Goal: Task Accomplishment & Management: Complete application form

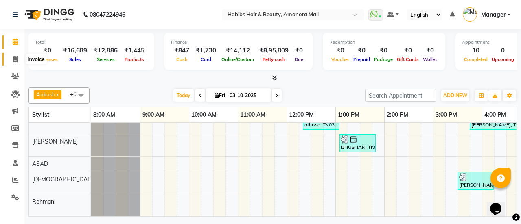
click at [15, 62] on icon at bounding box center [15, 59] width 4 height 6
select select "5399"
select select "service"
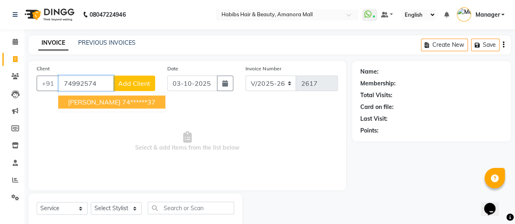
click at [99, 100] on span "[PERSON_NAME]" at bounding box center [94, 102] width 53 height 8
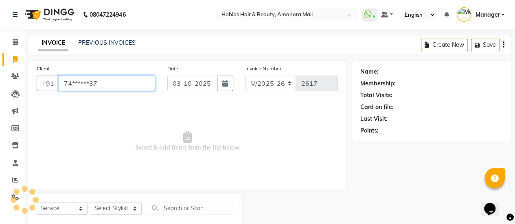
type input "74******37"
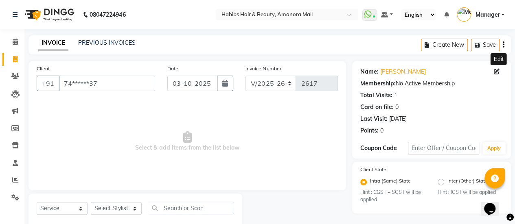
click at [496, 70] on icon at bounding box center [497, 72] width 6 height 6
select select
select select "[DEMOGRAPHIC_DATA]"
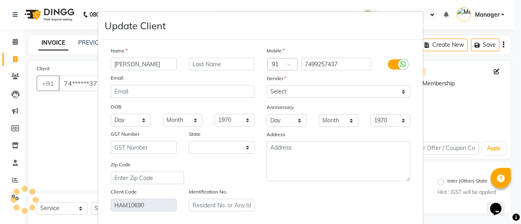
select select "22"
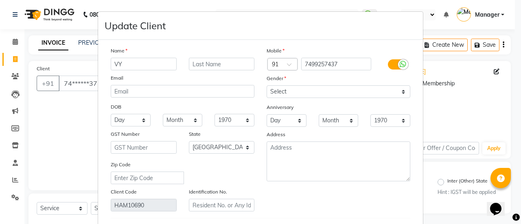
type input "V"
type input "a"
type input "[PERSON_NAME]"
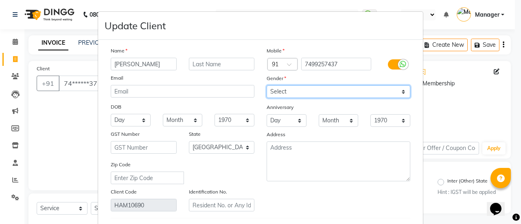
click at [313, 87] on select "Select [DEMOGRAPHIC_DATA] [DEMOGRAPHIC_DATA] Other Prefer Not To Say" at bounding box center [339, 92] width 144 height 13
click at [267, 86] on select "Select [DEMOGRAPHIC_DATA] [DEMOGRAPHIC_DATA] Other Prefer Not To Say" at bounding box center [339, 92] width 144 height 13
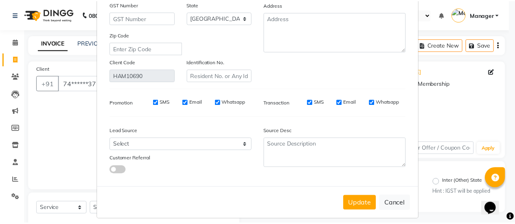
scroll to position [136, 0]
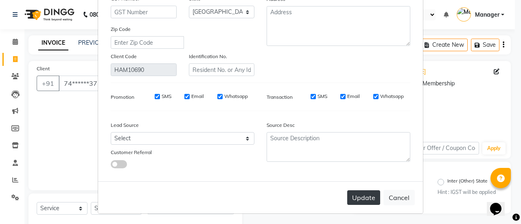
click at [357, 197] on button "Update" at bounding box center [363, 198] width 33 height 15
select select
select select "null"
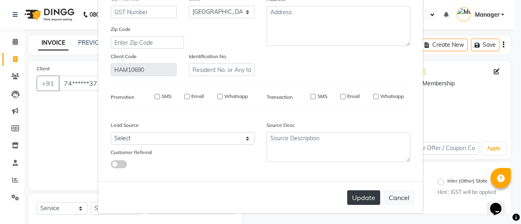
select select
checkbox input "false"
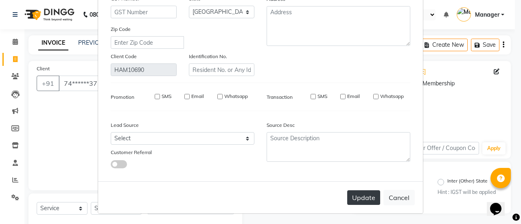
checkbox input "false"
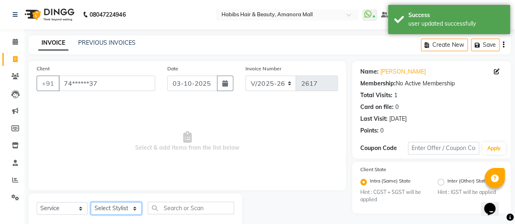
click at [132, 210] on select "Select Stylist [PERSON_NAME] Bhagavantu [PERSON_NAME] [PERSON_NAME] Manager [PE…" at bounding box center [116, 208] width 51 height 13
select select "93563"
click at [91, 202] on select "Select Stylist [PERSON_NAME] Bhagavantu [PERSON_NAME] [PERSON_NAME] Manager [PE…" at bounding box center [116, 208] width 51 height 13
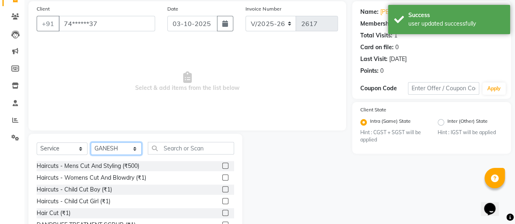
scroll to position [61, 0]
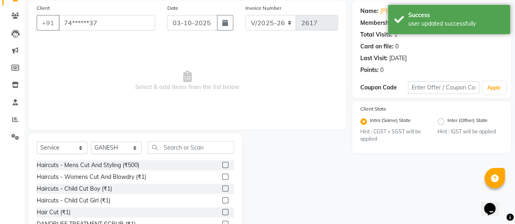
click at [222, 177] on label at bounding box center [225, 177] width 6 height 6
click at [222, 177] on input "checkbox" at bounding box center [224, 177] width 5 height 5
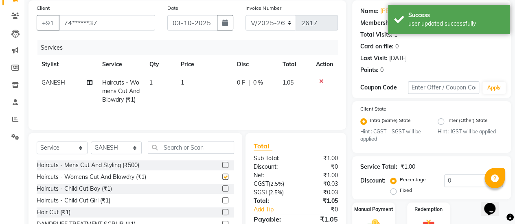
checkbox input "false"
click at [196, 77] on td "1" at bounding box center [204, 91] width 56 height 35
select select "93563"
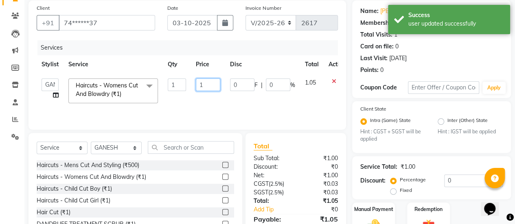
click at [212, 84] on input "1" at bounding box center [208, 85] width 24 height 13
type input "600"
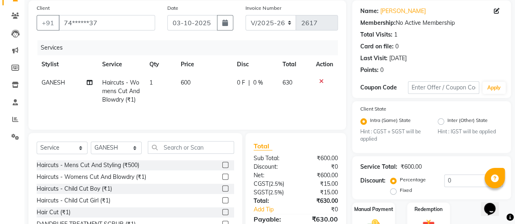
click at [259, 97] on td "0 F | 0 %" at bounding box center [255, 91] width 46 height 35
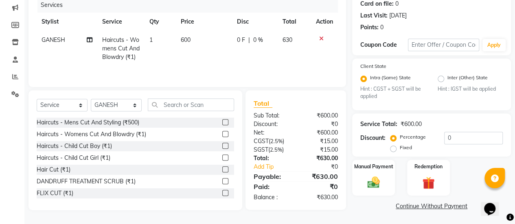
select select "93563"
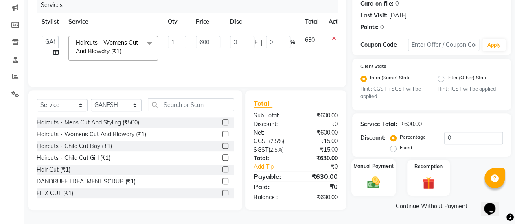
click at [369, 185] on img at bounding box center [373, 183] width 21 height 15
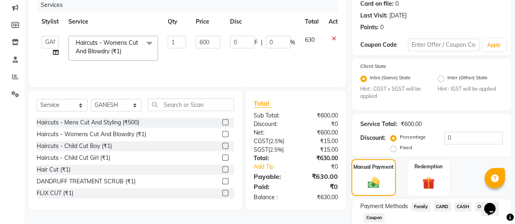
scroll to position [156, 0]
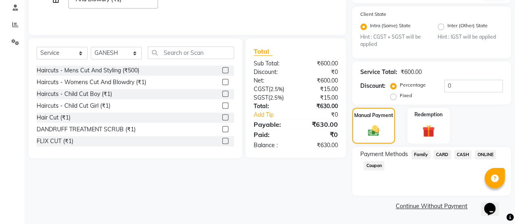
click at [483, 154] on span "ONLINE" at bounding box center [485, 154] width 21 height 9
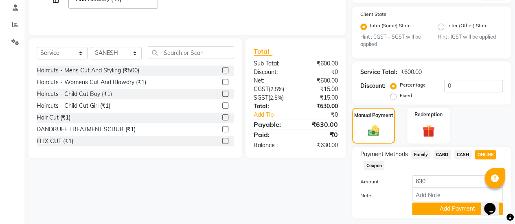
scroll to position [178, 0]
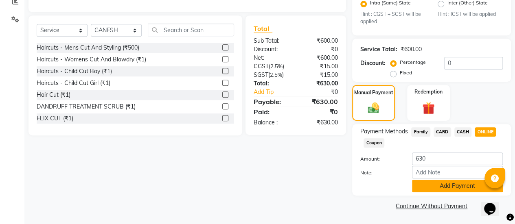
click at [441, 187] on button "Add Payment" at bounding box center [457, 186] width 91 height 13
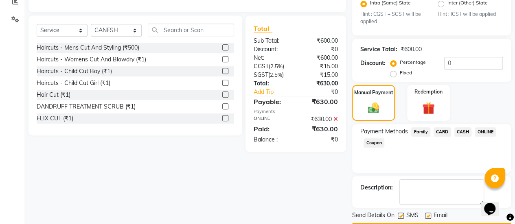
scroll to position [201, 0]
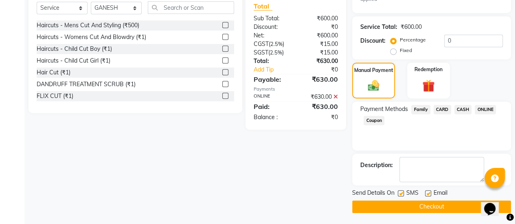
click at [427, 193] on label at bounding box center [428, 194] width 6 height 6
click at [427, 193] on input "checkbox" at bounding box center [427, 193] width 5 height 5
checkbox input "false"
click at [397, 213] on main "INVOICE PREVIOUS INVOICES Create New Save Client +91 74******37 Date [DATE] Inv…" at bounding box center [269, 30] width 491 height 391
click at [398, 204] on button "Checkout" at bounding box center [431, 207] width 159 height 13
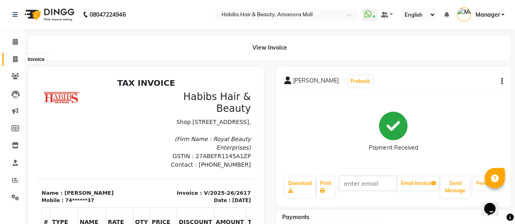
click at [14, 59] on icon at bounding box center [15, 59] width 4 height 6
select select "service"
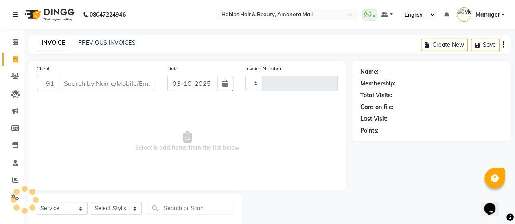
type input "2618"
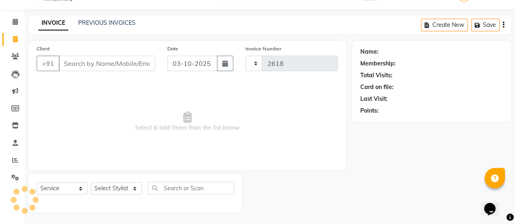
select select "5399"
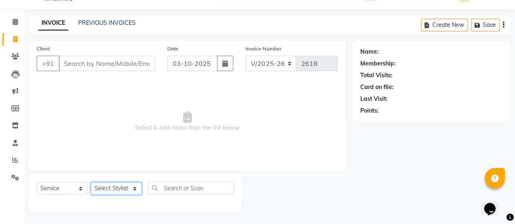
click at [127, 191] on select "Select Stylist [PERSON_NAME] Bhagavantu [PERSON_NAME] [PERSON_NAME] Manager [PE…" at bounding box center [116, 188] width 51 height 13
select select "37551"
click at [91, 182] on select "Select Stylist [PERSON_NAME] Bhagavantu [PERSON_NAME] [PERSON_NAME] Manager [PE…" at bounding box center [116, 188] width 51 height 13
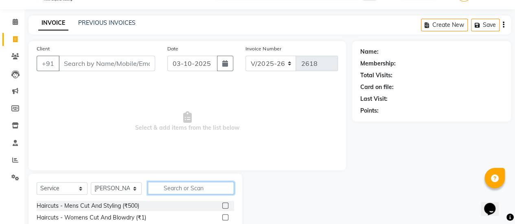
click at [185, 191] on input "text" at bounding box center [191, 188] width 86 height 13
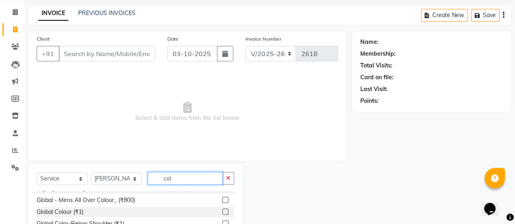
scroll to position [7, 0]
type input "col"
click at [222, 211] on label at bounding box center [225, 212] width 6 height 6
click at [222, 211] on input "checkbox" at bounding box center [224, 212] width 5 height 5
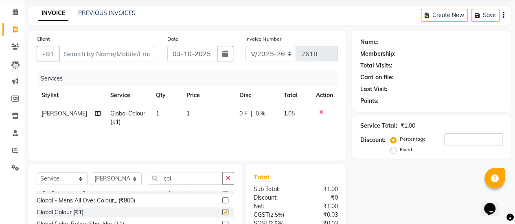
checkbox input "false"
click at [187, 114] on span "1" at bounding box center [188, 113] width 3 height 7
select select "37551"
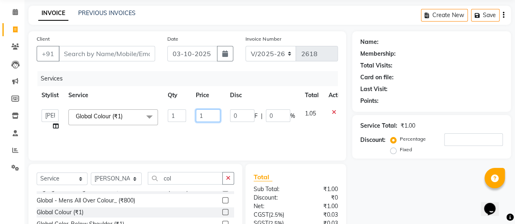
click at [210, 114] on input "1" at bounding box center [208, 116] width 24 height 13
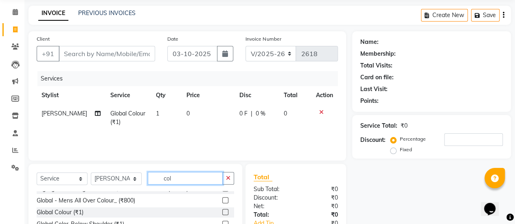
click at [181, 178] on input "col" at bounding box center [185, 178] width 75 height 13
type input "c"
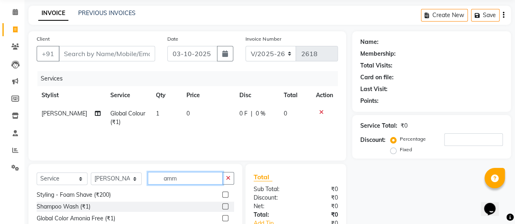
scroll to position [0, 0]
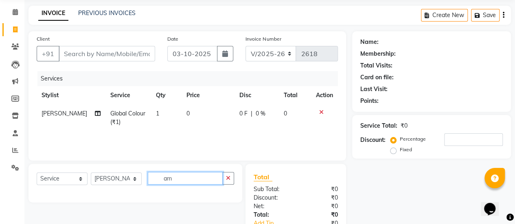
type input "a"
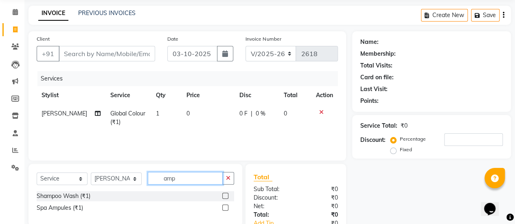
type input "amp"
click at [226, 205] on label at bounding box center [225, 208] width 6 height 6
click at [226, 206] on input "checkbox" at bounding box center [224, 208] width 5 height 5
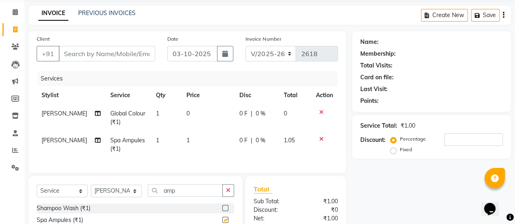
checkbox input "false"
click at [191, 144] on td "1" at bounding box center [208, 145] width 53 height 27
select select "37551"
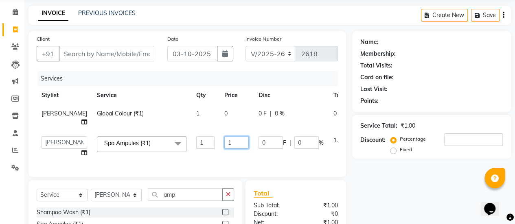
click at [224, 143] on input "1" at bounding box center [236, 142] width 24 height 13
type input "6"
type input "500"
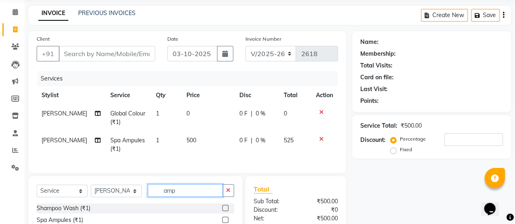
click at [192, 204] on div "Select Service Product Membership Package Voucher Prepaid Gift Card Select Styl…" at bounding box center [136, 194] width 198 height 19
type input "a"
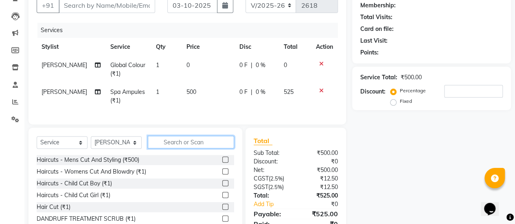
scroll to position [83, 0]
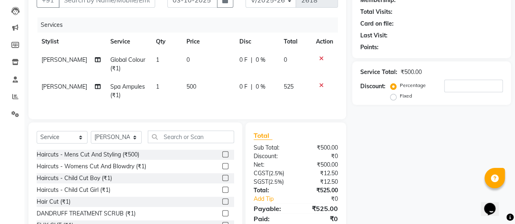
click at [222, 169] on label at bounding box center [225, 166] width 6 height 6
click at [222, 169] on input "checkbox" at bounding box center [224, 166] width 5 height 5
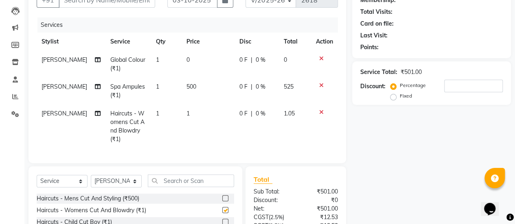
checkbox input "false"
click at [182, 116] on td "1" at bounding box center [208, 127] width 53 height 44
select select "37551"
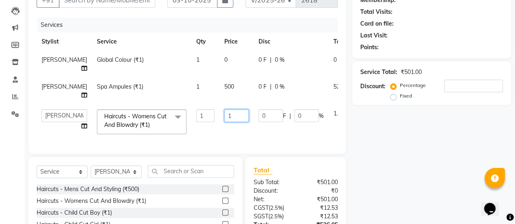
click at [224, 112] on input "1" at bounding box center [236, 116] width 24 height 13
type input "600"
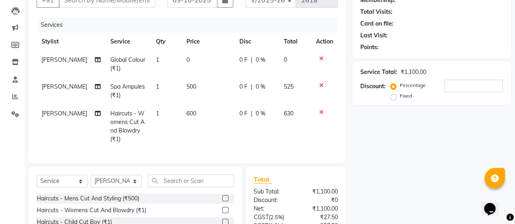
click at [207, 60] on td "0" at bounding box center [208, 64] width 53 height 27
select select "37551"
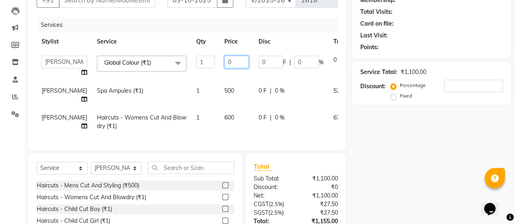
click at [224, 64] on input "0" at bounding box center [236, 62] width 24 height 13
type input "6000"
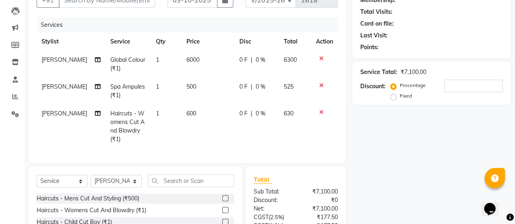
click at [197, 75] on tr "[PERSON_NAME] Global Colour (₹1) 1 6000 0 F | 0 % 6300" at bounding box center [187, 64] width 301 height 27
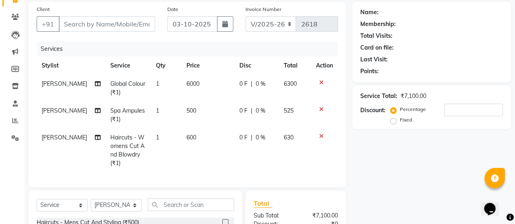
scroll to position [66, 0]
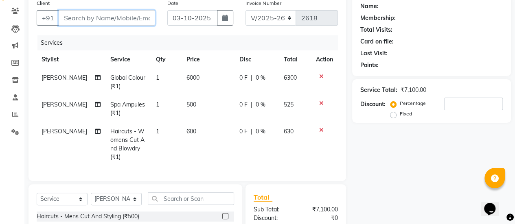
click at [102, 18] on input "Client" at bounding box center [107, 17] width 97 height 15
type input "8"
type input "0"
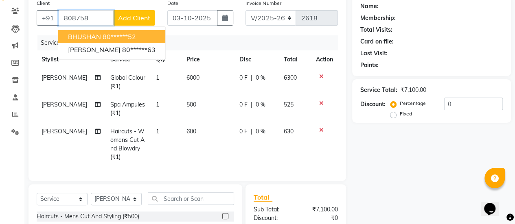
click at [110, 33] on ngb-highlight "80******52" at bounding box center [119, 37] width 33 height 8
type input "80******52"
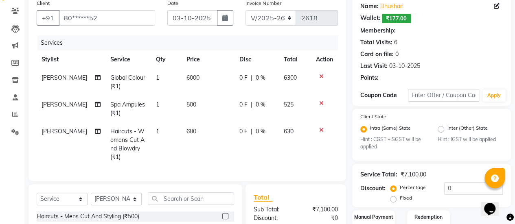
type input "20"
select select "1: Object"
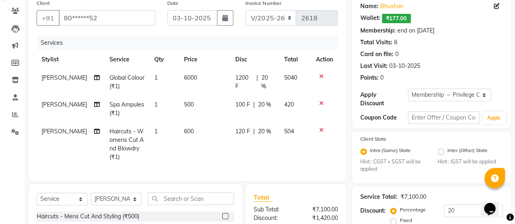
click at [257, 79] on div "1200 F | 20 %" at bounding box center [254, 82] width 39 height 17
select select "37551"
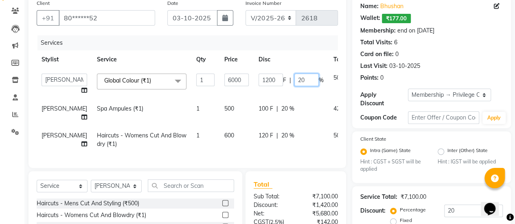
click at [294, 79] on input "20" at bounding box center [306, 80] width 24 height 13
type input "30"
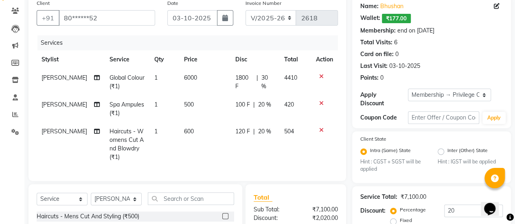
click at [263, 104] on span "20 %" at bounding box center [264, 105] width 13 height 9
select select "37551"
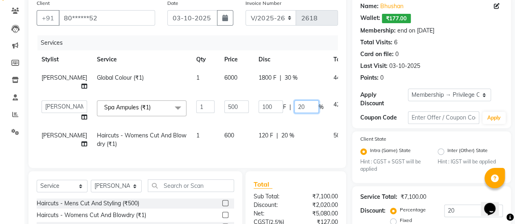
click at [294, 109] on input "20" at bounding box center [306, 107] width 24 height 13
click at [294, 106] on input "20" at bounding box center [306, 107] width 24 height 13
type input "30"
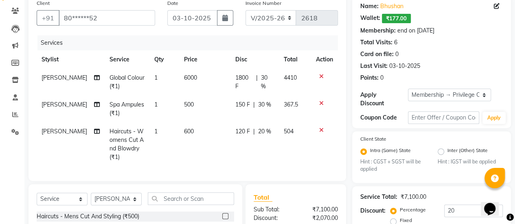
click at [255, 141] on td "120 F | 20 %" at bounding box center [254, 145] width 49 height 44
select select "37551"
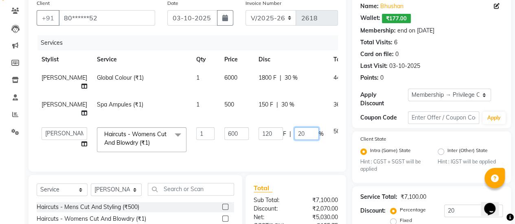
click at [294, 132] on input "20" at bounding box center [306, 133] width 24 height 13
type input "30"
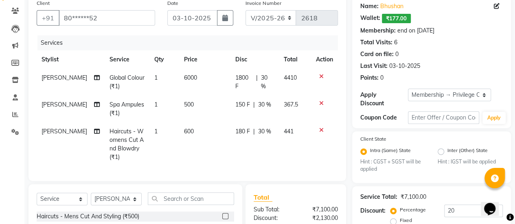
click at [258, 151] on td "180 F | 30 %" at bounding box center [254, 145] width 49 height 44
select select "37551"
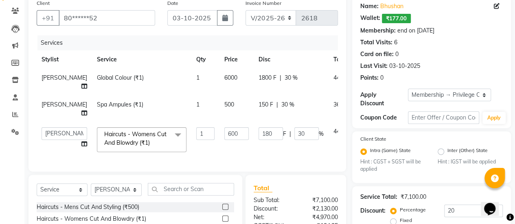
scroll to position [154, 0]
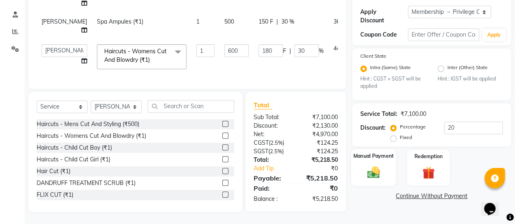
click at [373, 165] on img at bounding box center [373, 172] width 21 height 15
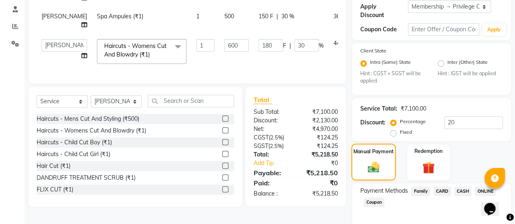
scroll to position [191, 0]
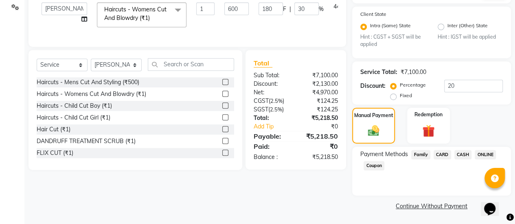
click at [487, 155] on span "ONLINE" at bounding box center [485, 154] width 21 height 9
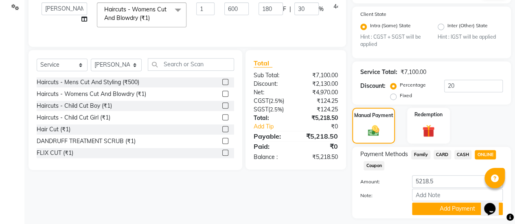
scroll to position [213, 0]
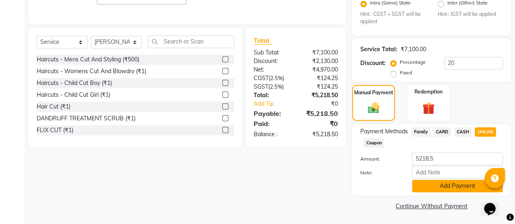
click at [438, 185] on button "Add Payment" at bounding box center [457, 186] width 91 height 13
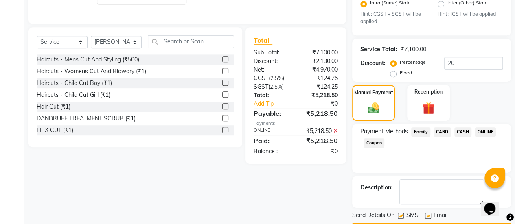
scroll to position [236, 0]
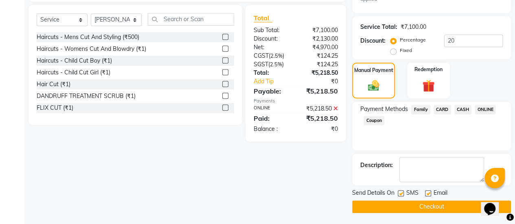
click at [426, 193] on label at bounding box center [428, 194] width 6 height 6
click at [426, 193] on input "checkbox" at bounding box center [427, 193] width 5 height 5
checkbox input "false"
click at [415, 202] on button "Checkout" at bounding box center [431, 207] width 159 height 13
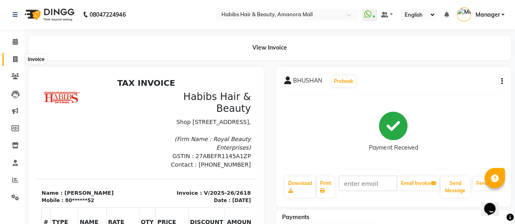
click at [15, 57] on icon at bounding box center [15, 59] width 4 height 6
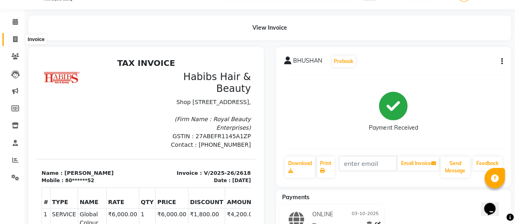
select select "5399"
select select "service"
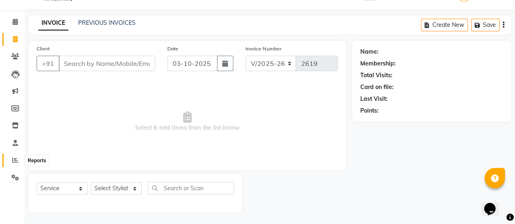
click at [13, 156] on span at bounding box center [15, 160] width 14 height 9
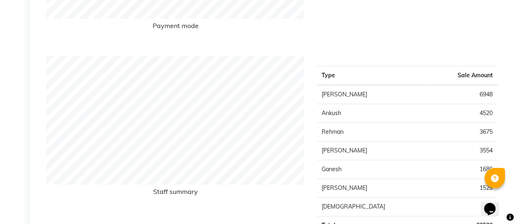
scroll to position [261, 0]
